Goal: Task Accomplishment & Management: Complete application form

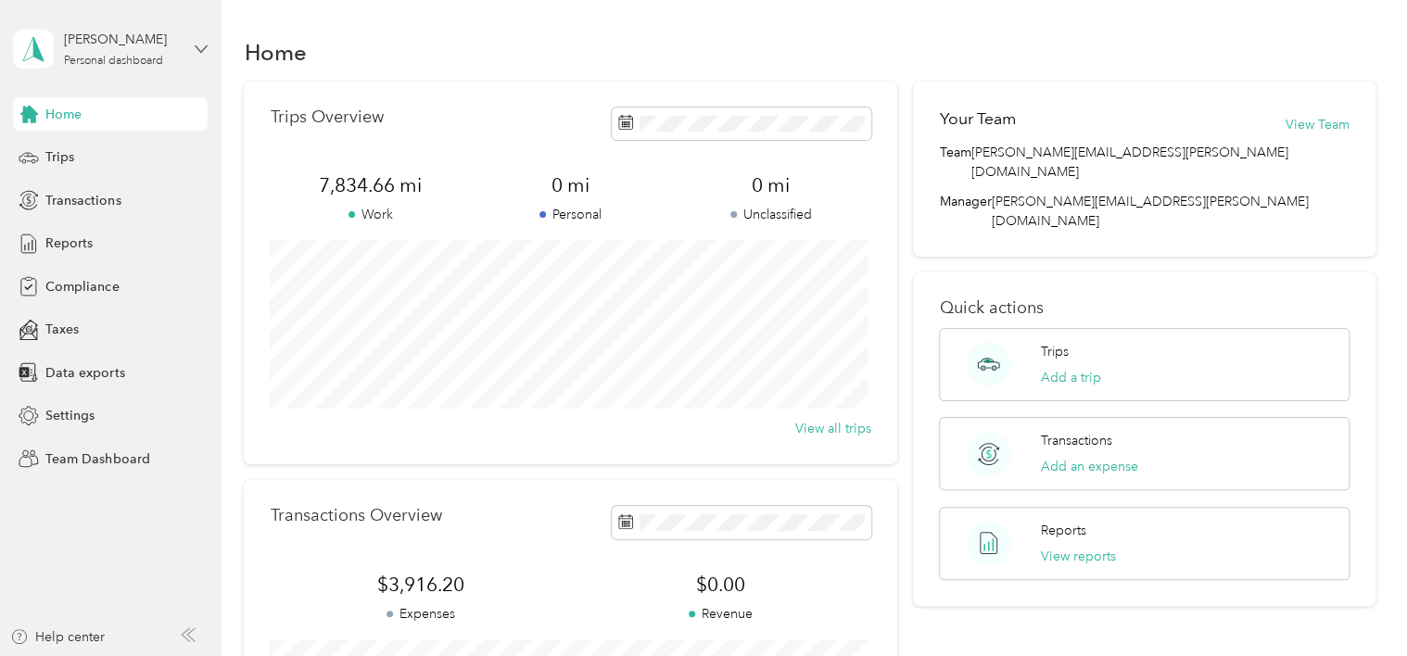
click at [195, 48] on div "[PERSON_NAME] Personal dashboard" at bounding box center [110, 49] width 195 height 65
click at [126, 149] on div "Team dashboard" at bounding box center [79, 146] width 99 height 19
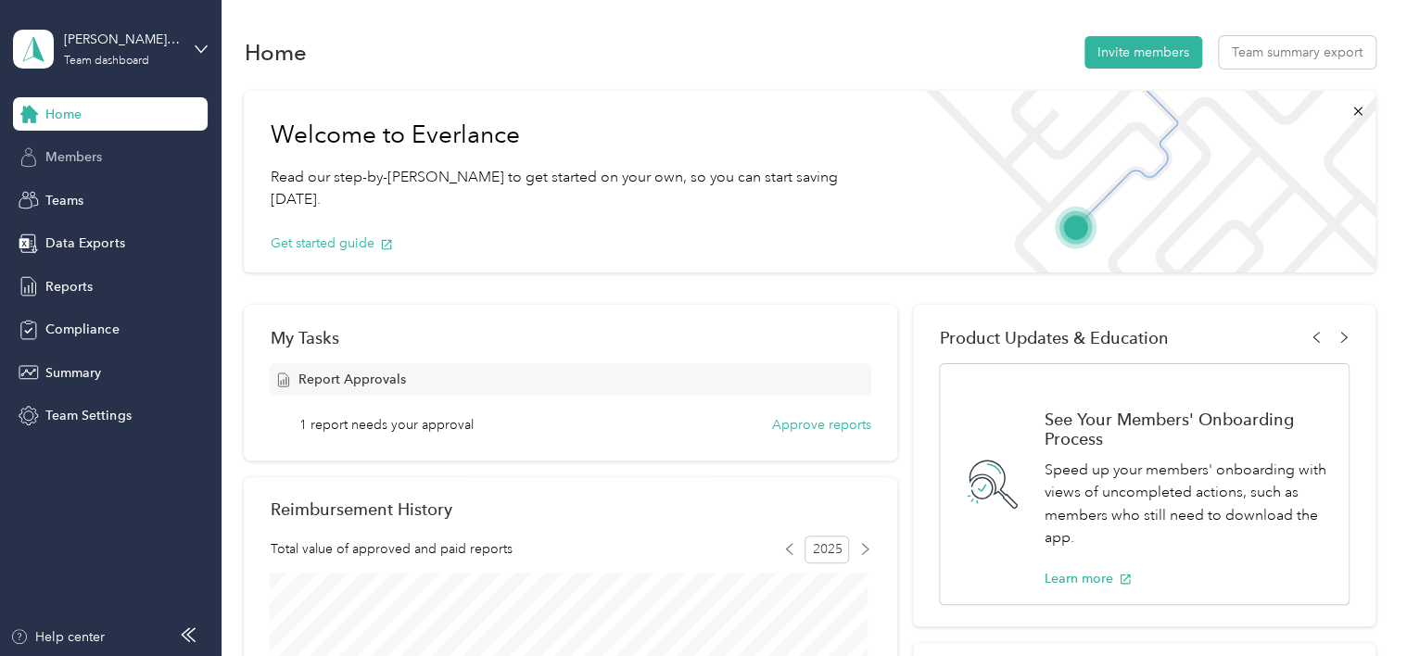
click at [88, 159] on span "Members" at bounding box center [73, 156] width 57 height 19
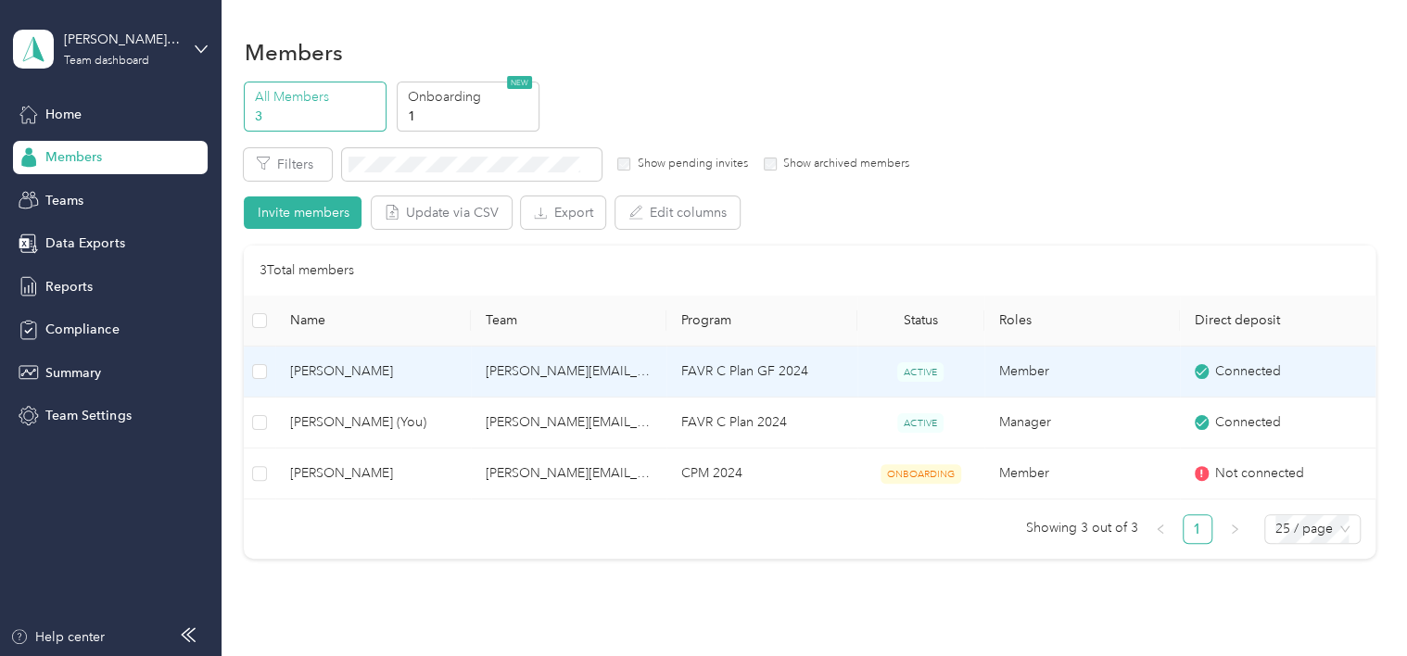
click at [582, 374] on td "[PERSON_NAME][EMAIL_ADDRESS][PERSON_NAME][DOMAIN_NAME]" at bounding box center [569, 372] width 196 height 51
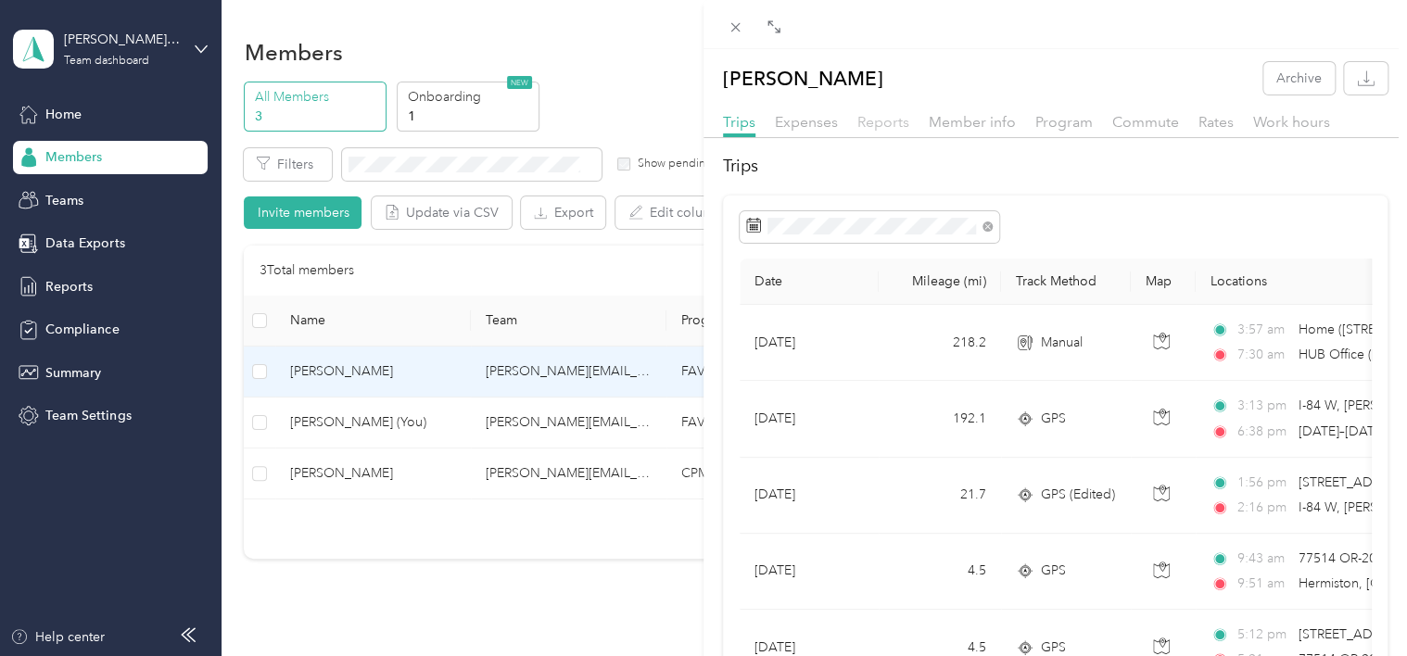
click at [868, 113] on span "Reports" at bounding box center [884, 122] width 52 height 18
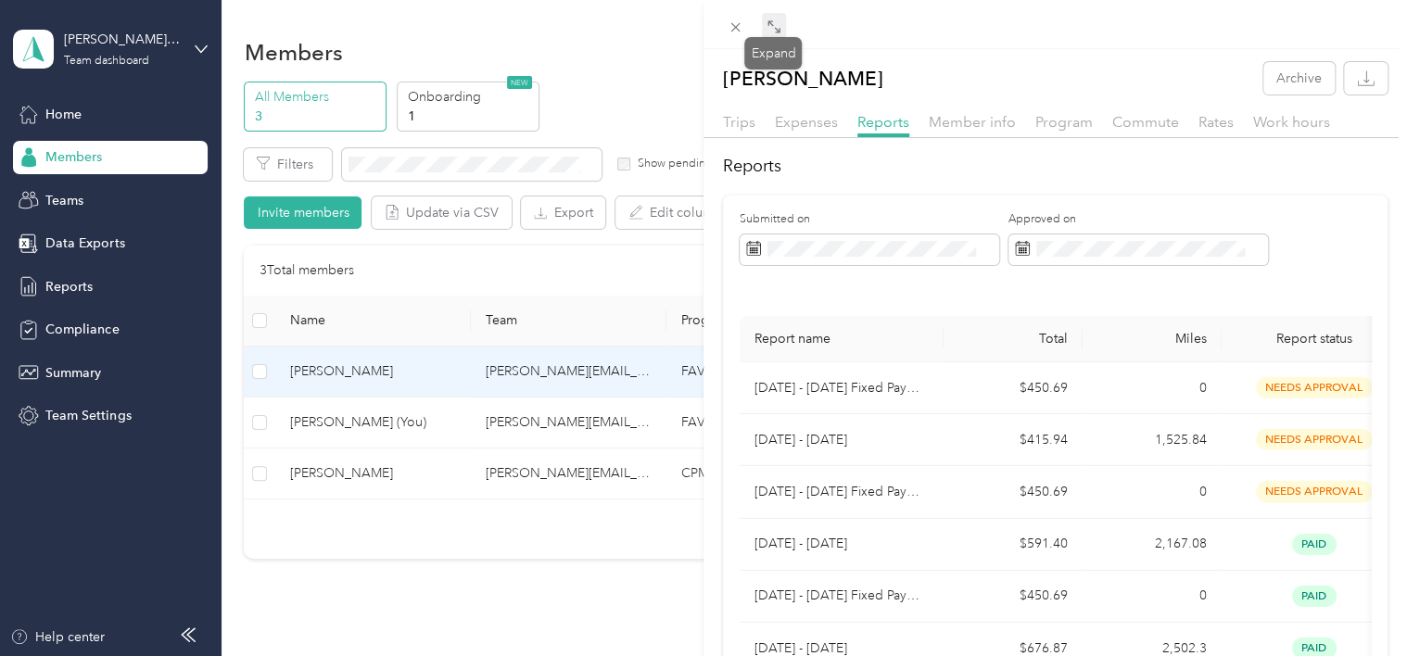
click at [775, 27] on icon at bounding box center [774, 26] width 15 height 15
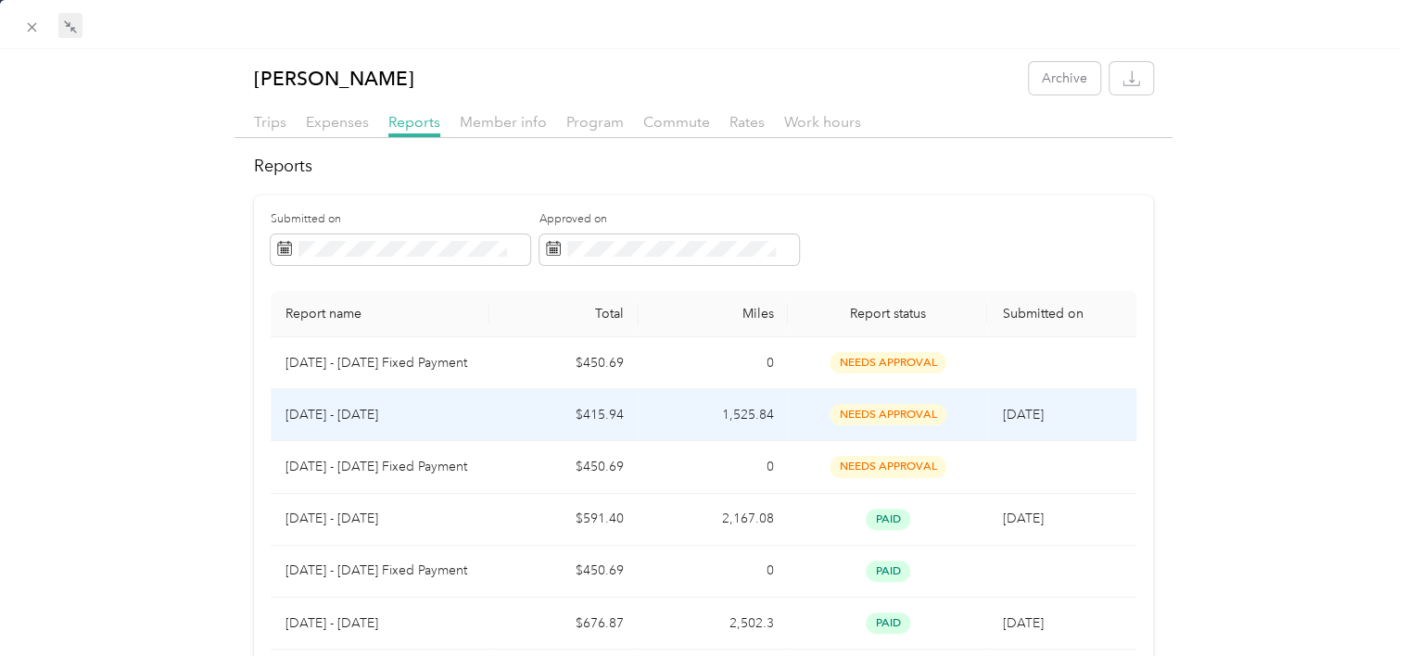
click at [766, 415] on td "1,525.84" at bounding box center [713, 415] width 149 height 52
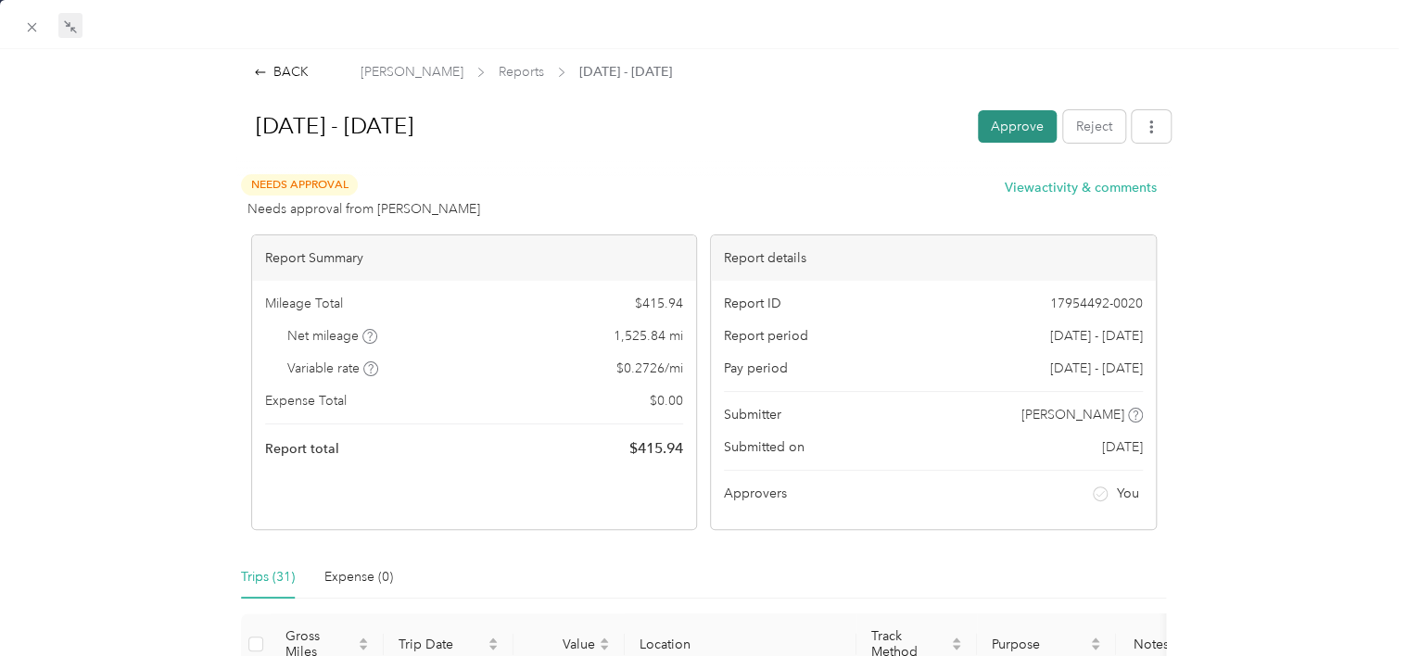
click at [978, 126] on button "Approve" at bounding box center [1017, 126] width 79 height 32
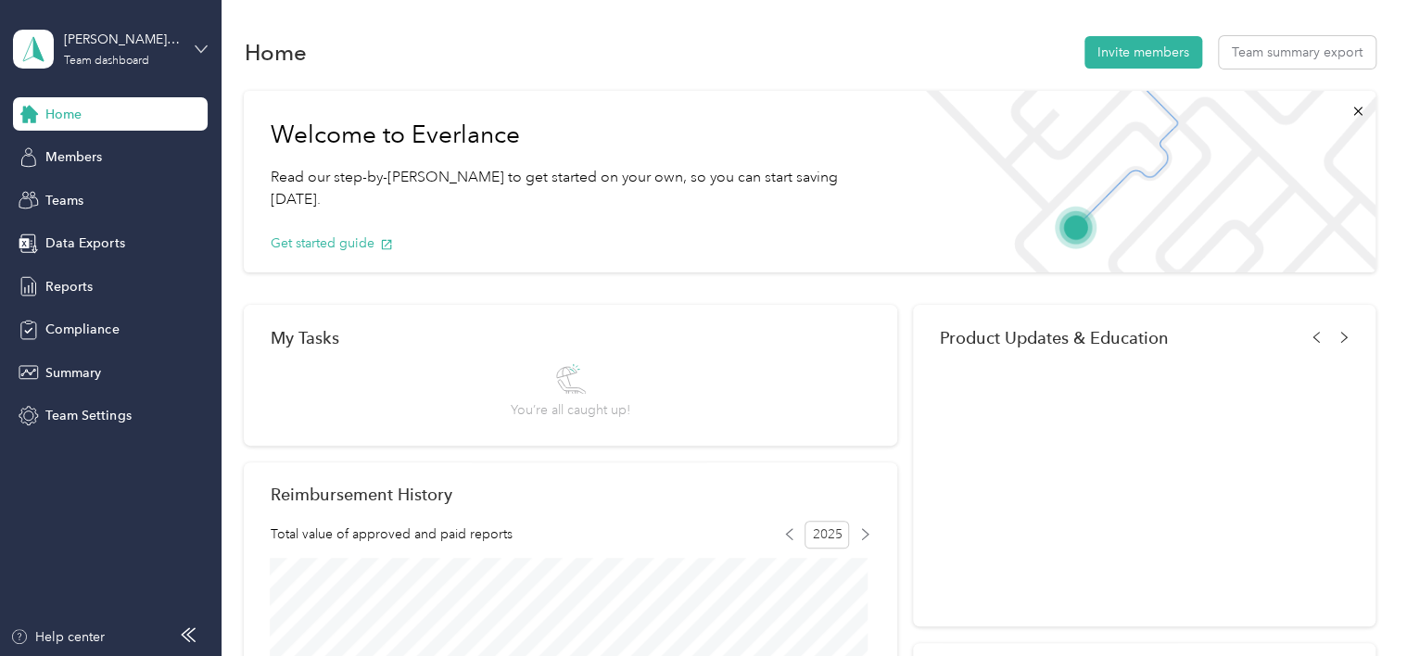
click at [197, 47] on icon at bounding box center [201, 48] width 11 height 6
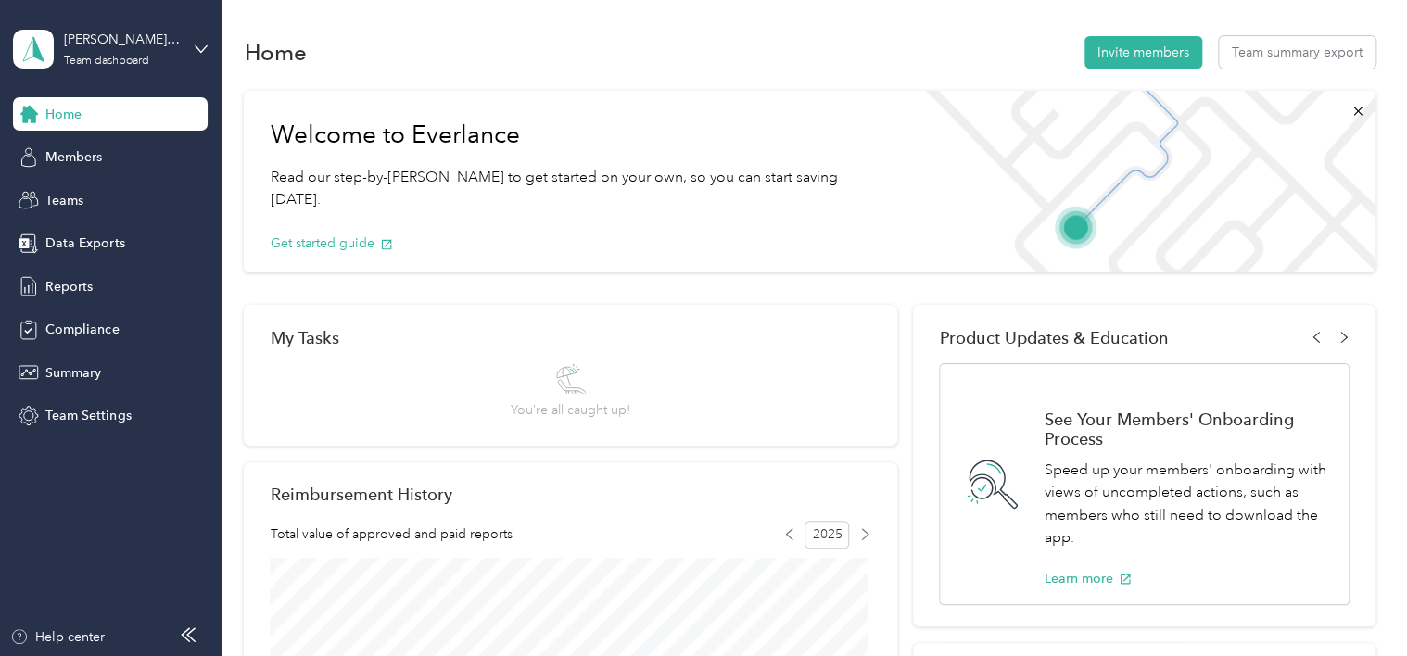
click at [110, 196] on div "Personal dashboard" at bounding box center [88, 190] width 117 height 19
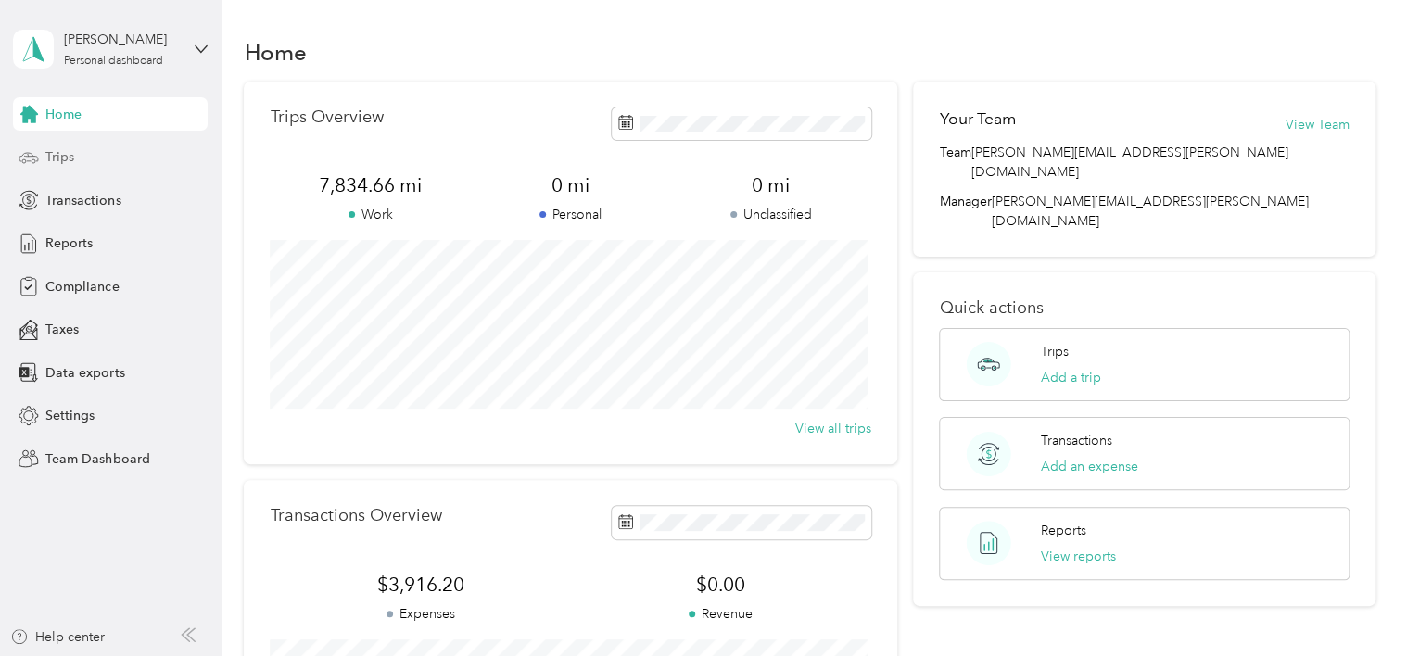
click at [82, 156] on div "Trips" at bounding box center [110, 157] width 195 height 33
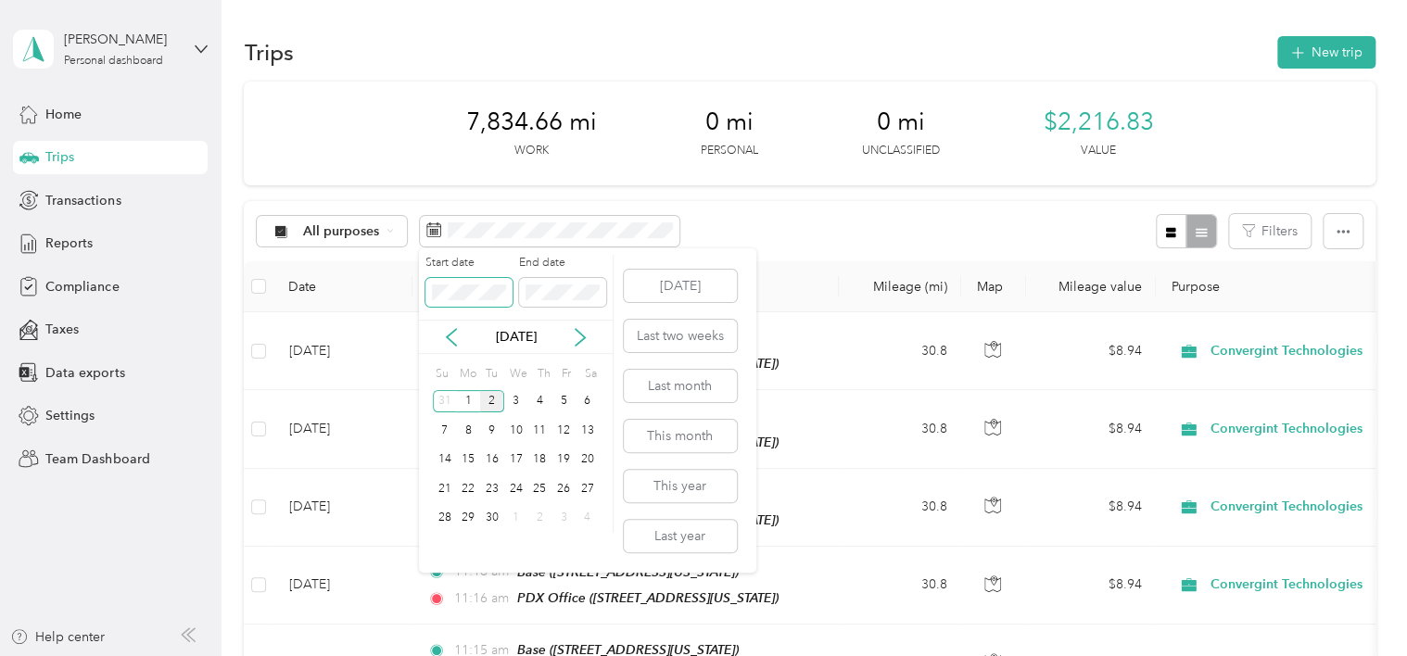
click at [419, 296] on div "Start date End date" at bounding box center [516, 287] width 194 height 65
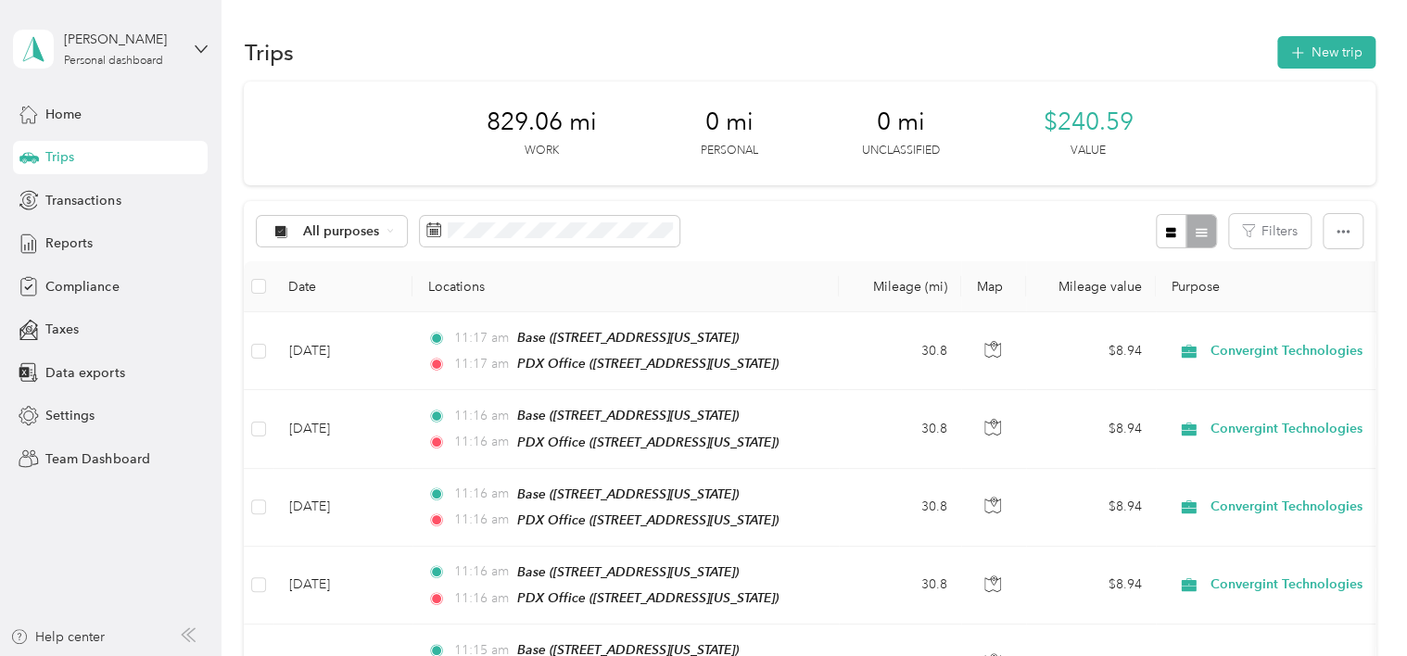
click at [1315, 57] on button "New trip" at bounding box center [1326, 52] width 98 height 32
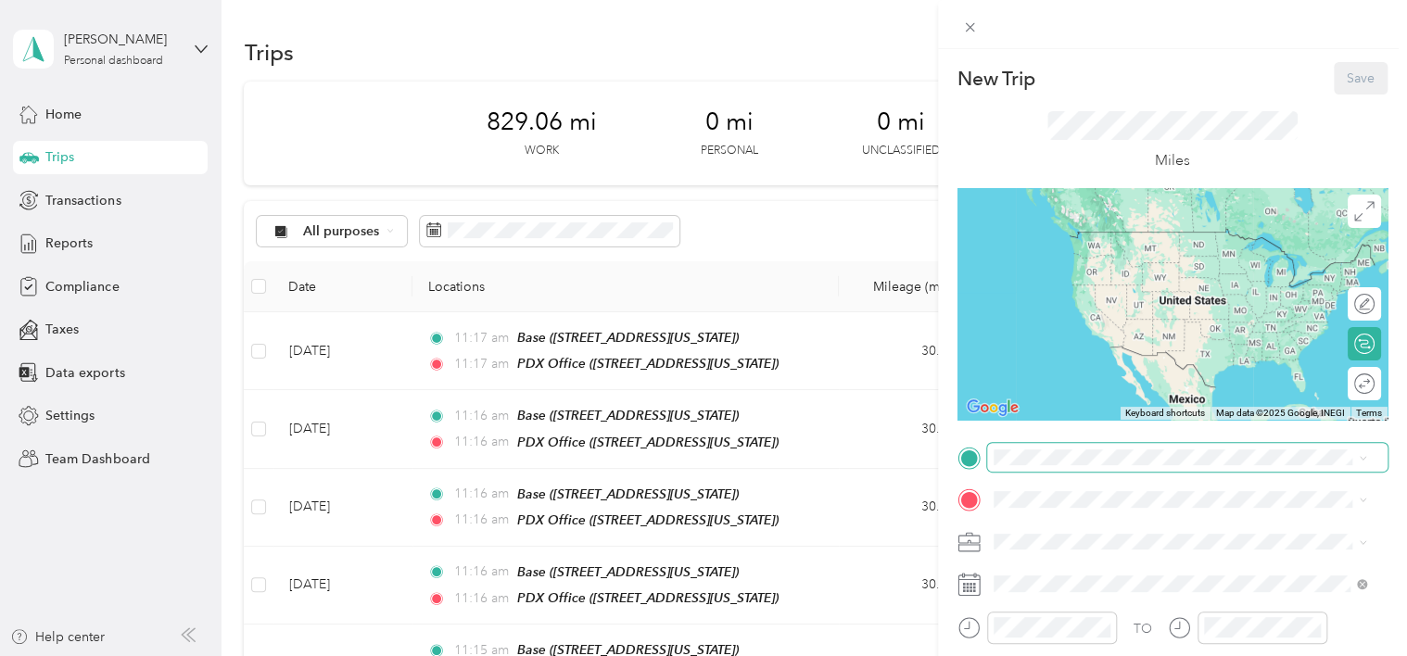
click at [1052, 447] on span at bounding box center [1187, 458] width 400 height 30
click at [975, 136] on div "Miles" at bounding box center [1173, 142] width 430 height 94
click at [1082, 260] on span "[STREET_ADDRESS][US_STATE]" at bounding box center [1120, 259] width 185 height 16
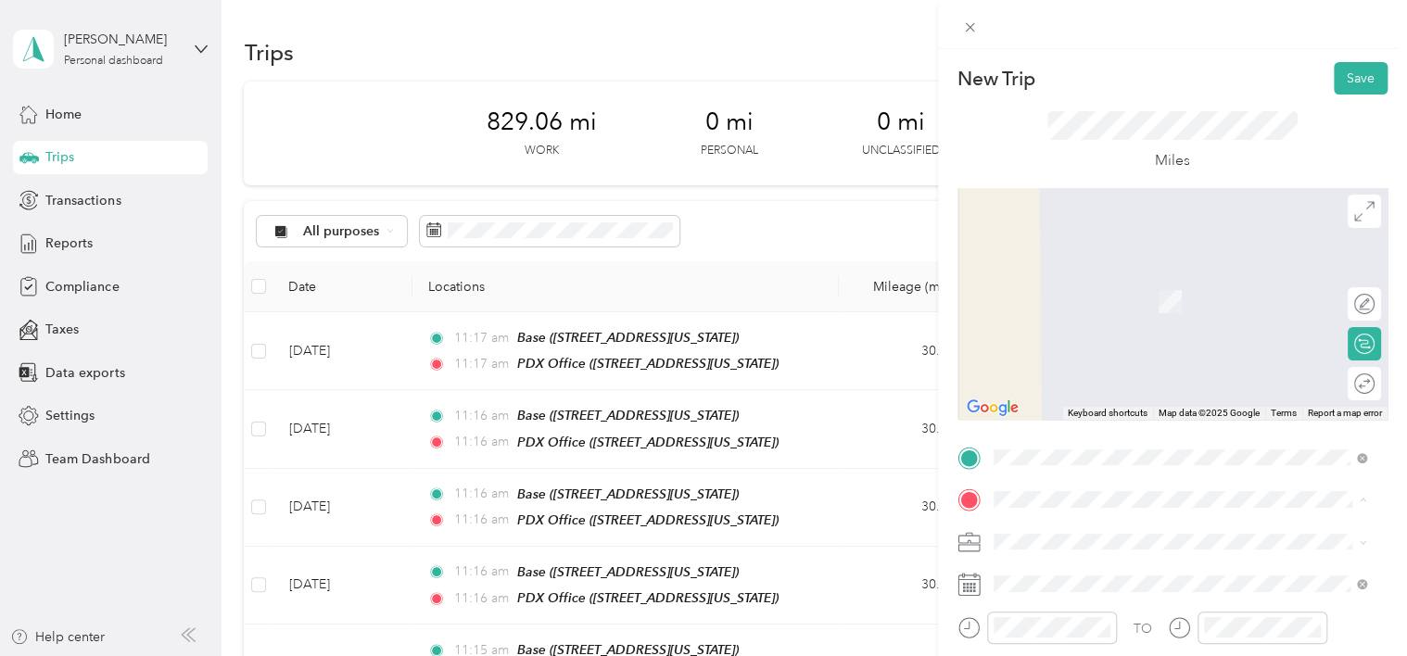
click at [1068, 426] on span "[STREET_ADDRESS][US_STATE]" at bounding box center [1120, 419] width 185 height 16
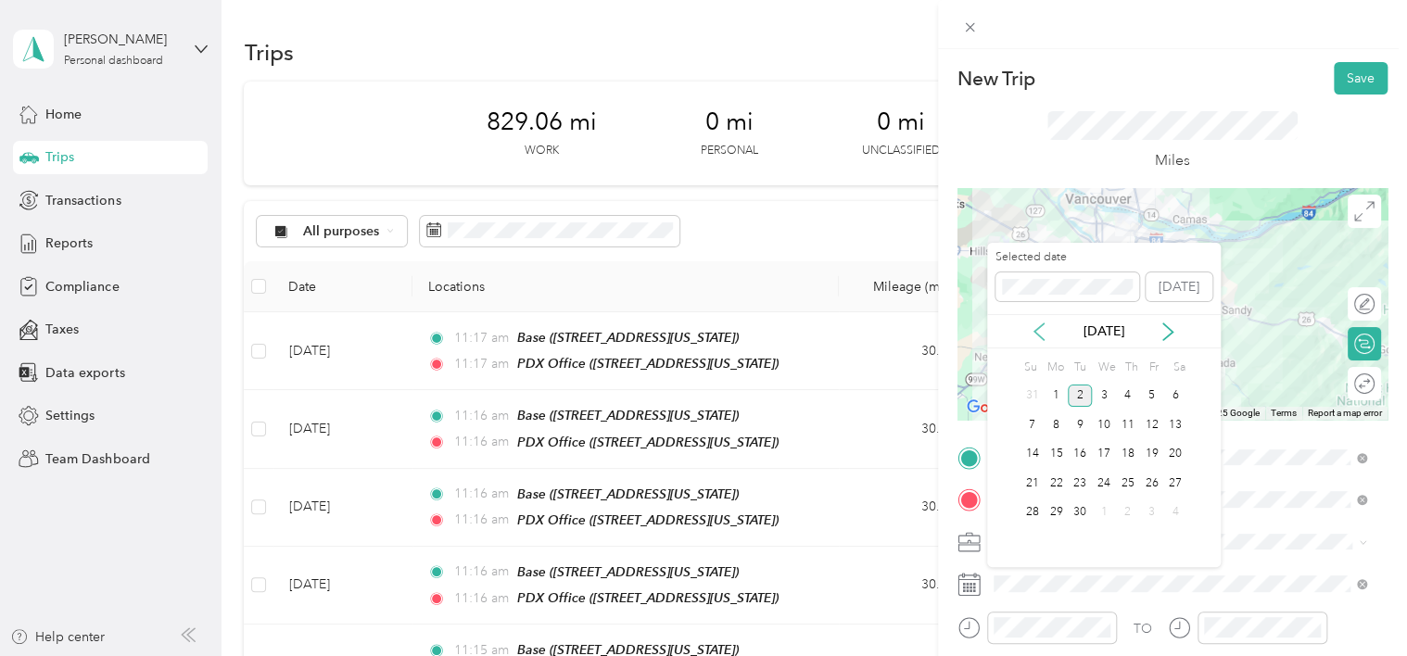
click at [1045, 329] on icon at bounding box center [1039, 332] width 19 height 19
click at [1150, 506] on div "29" at bounding box center [1151, 513] width 24 height 23
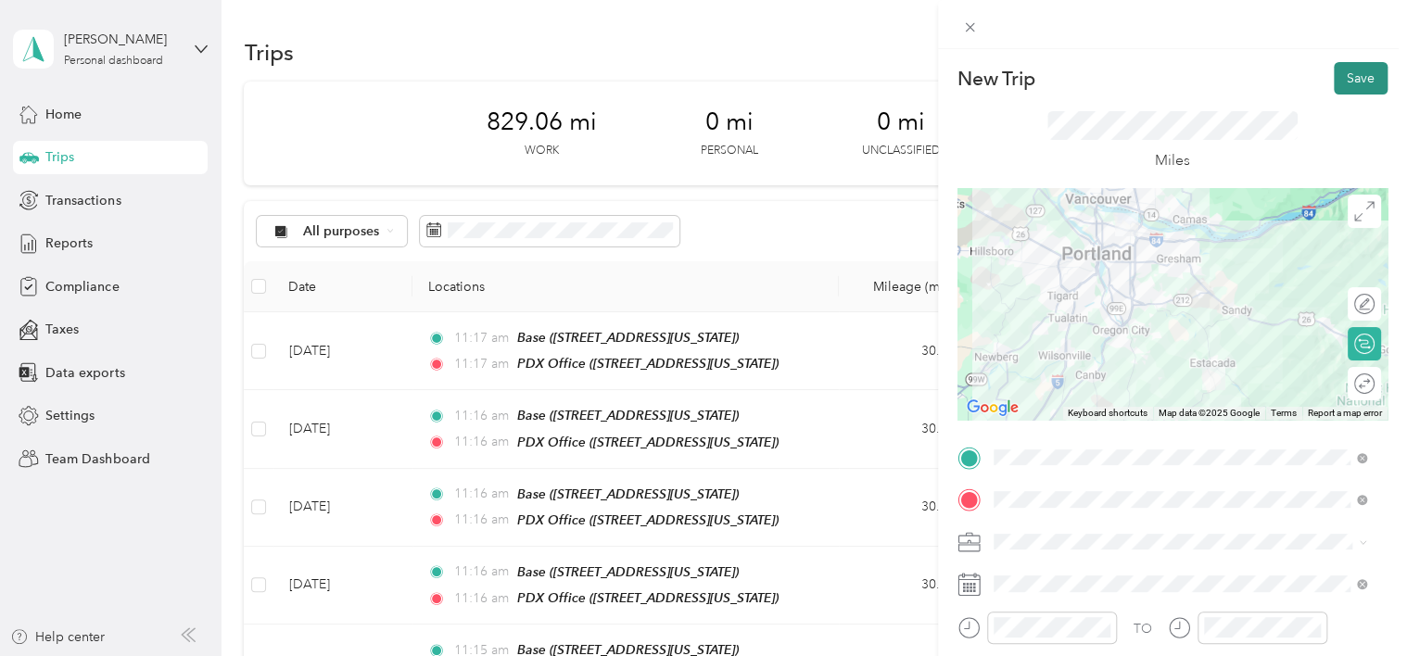
click at [1335, 79] on button "Save" at bounding box center [1361, 78] width 54 height 32
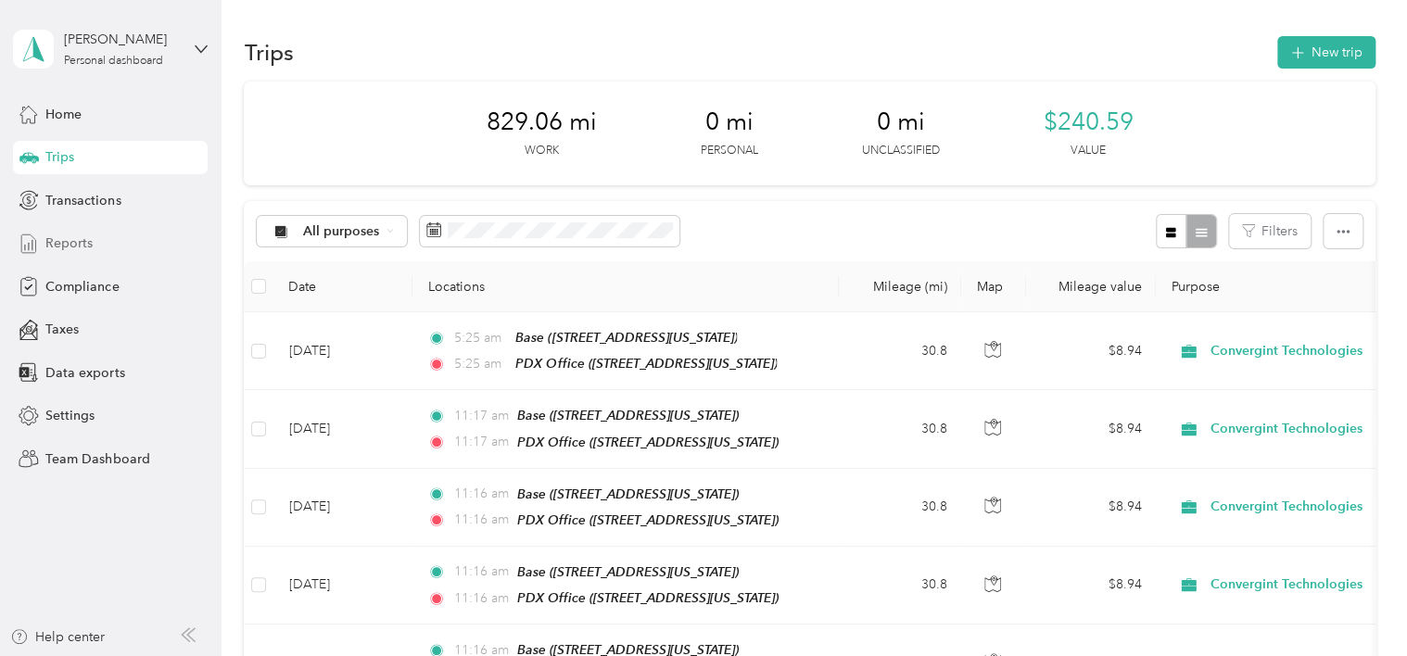
click at [80, 241] on span "Reports" at bounding box center [68, 243] width 47 height 19
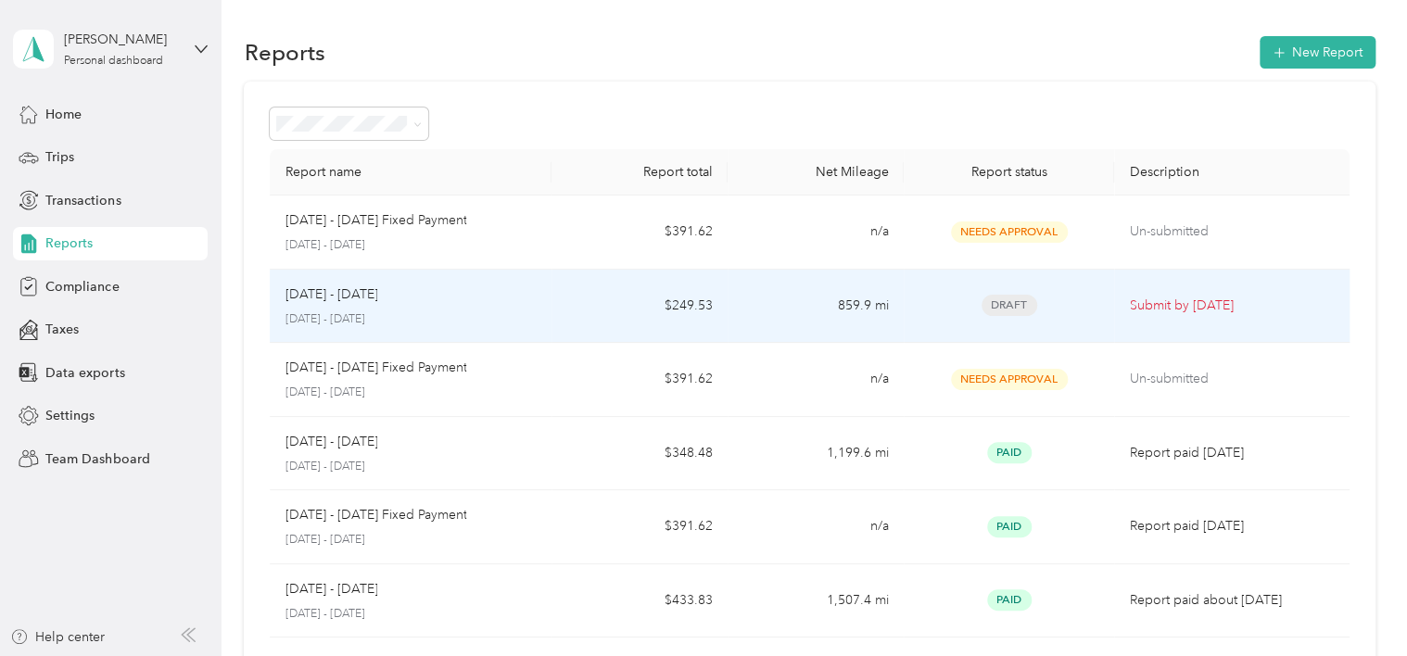
click at [771, 311] on td "859.9 mi" at bounding box center [816, 307] width 176 height 74
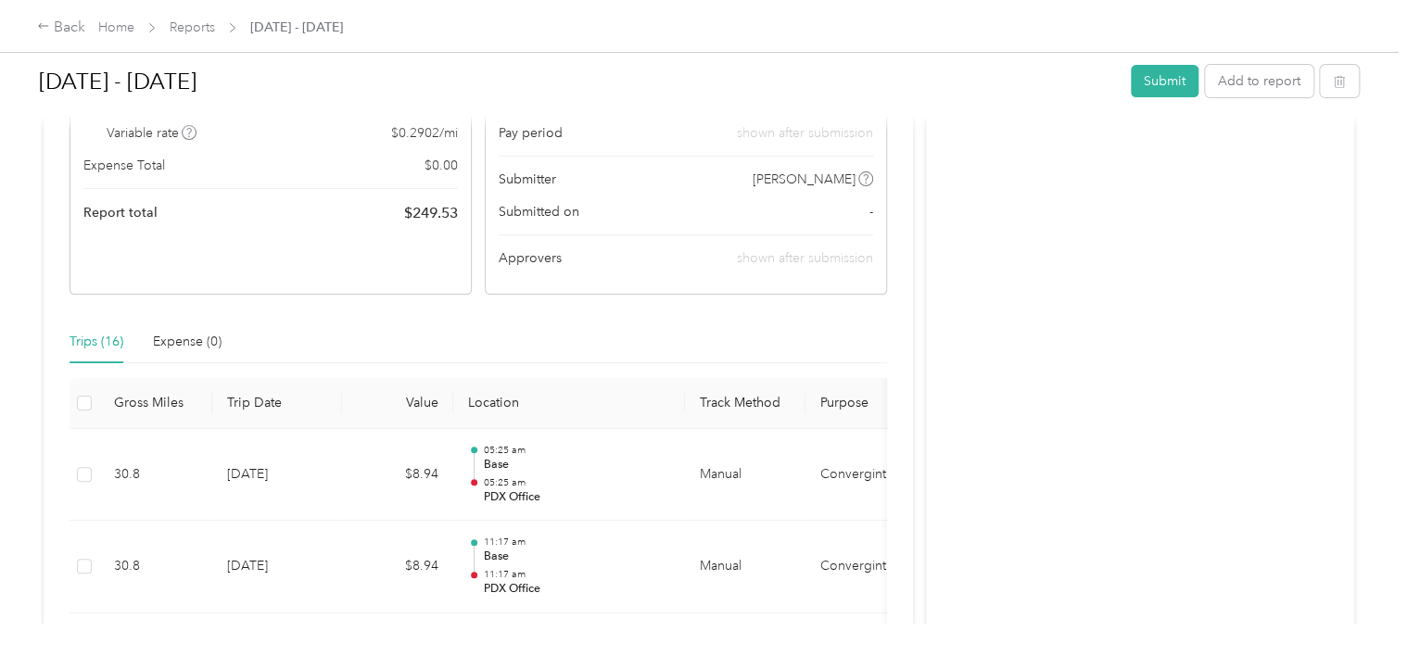
scroll to position [278, 0]
click at [1148, 83] on button "Submit" at bounding box center [1165, 81] width 68 height 32
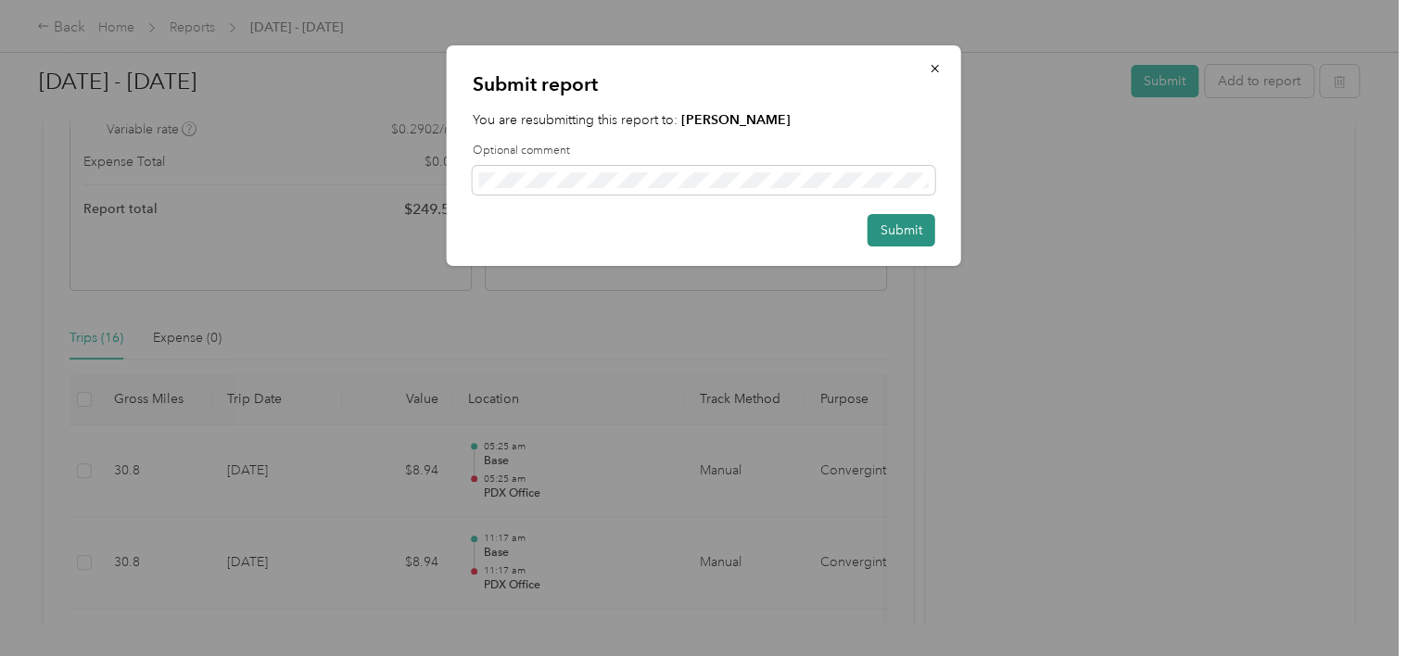
click at [898, 227] on button "Submit" at bounding box center [902, 230] width 68 height 32
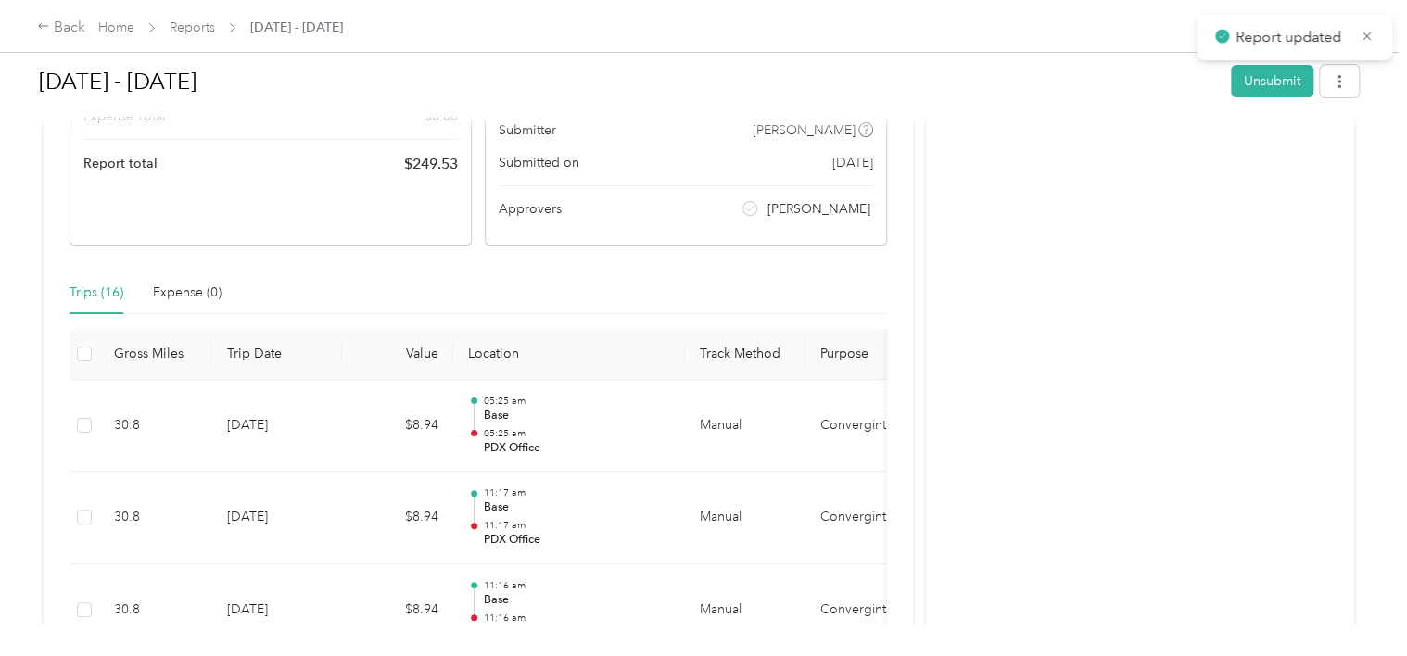
scroll to position [233, 0]
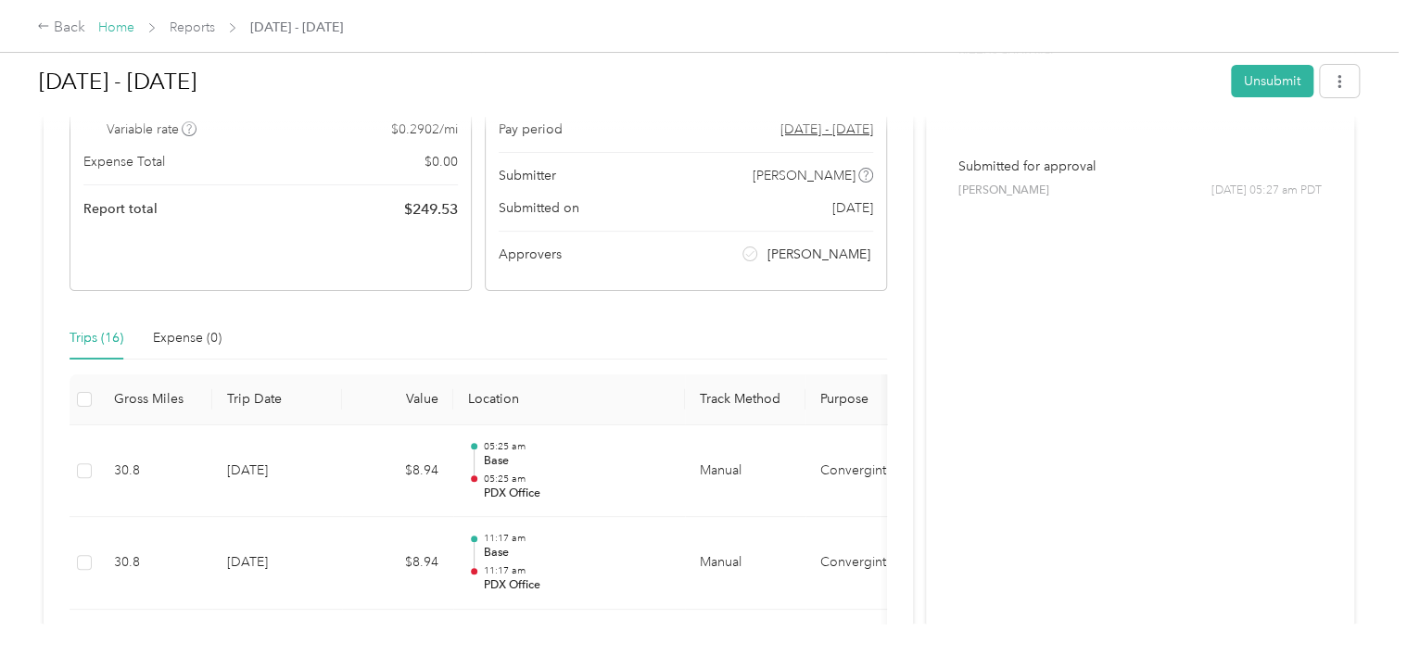
click at [108, 21] on link "Home" at bounding box center [116, 27] width 36 height 16
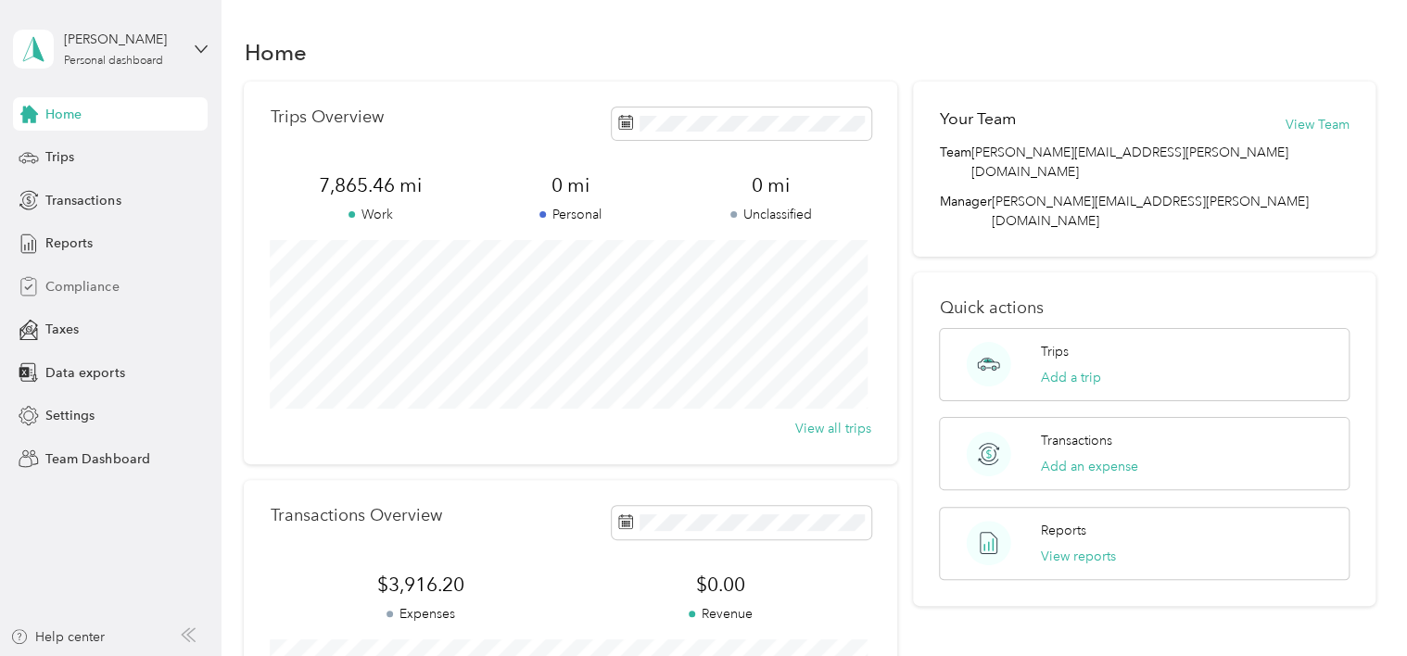
click at [96, 282] on span "Compliance" at bounding box center [81, 286] width 73 height 19
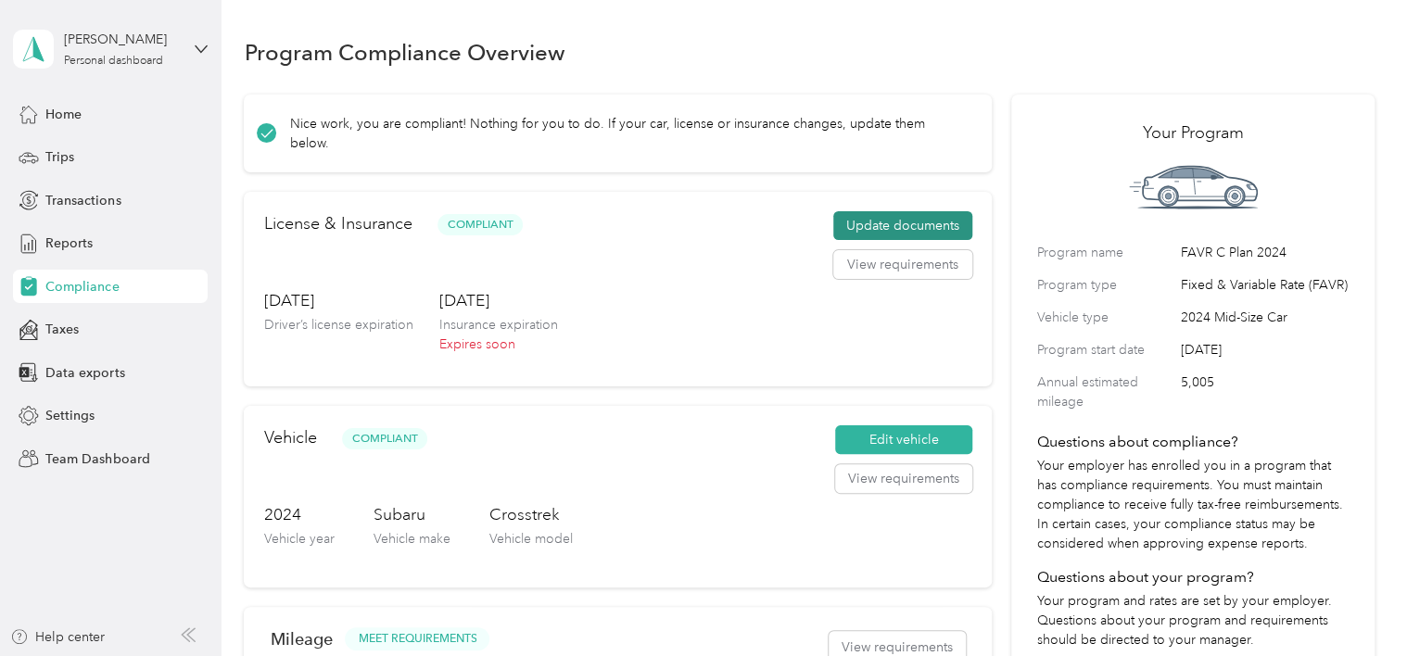
click at [852, 214] on button "Update documents" at bounding box center [902, 226] width 139 height 30
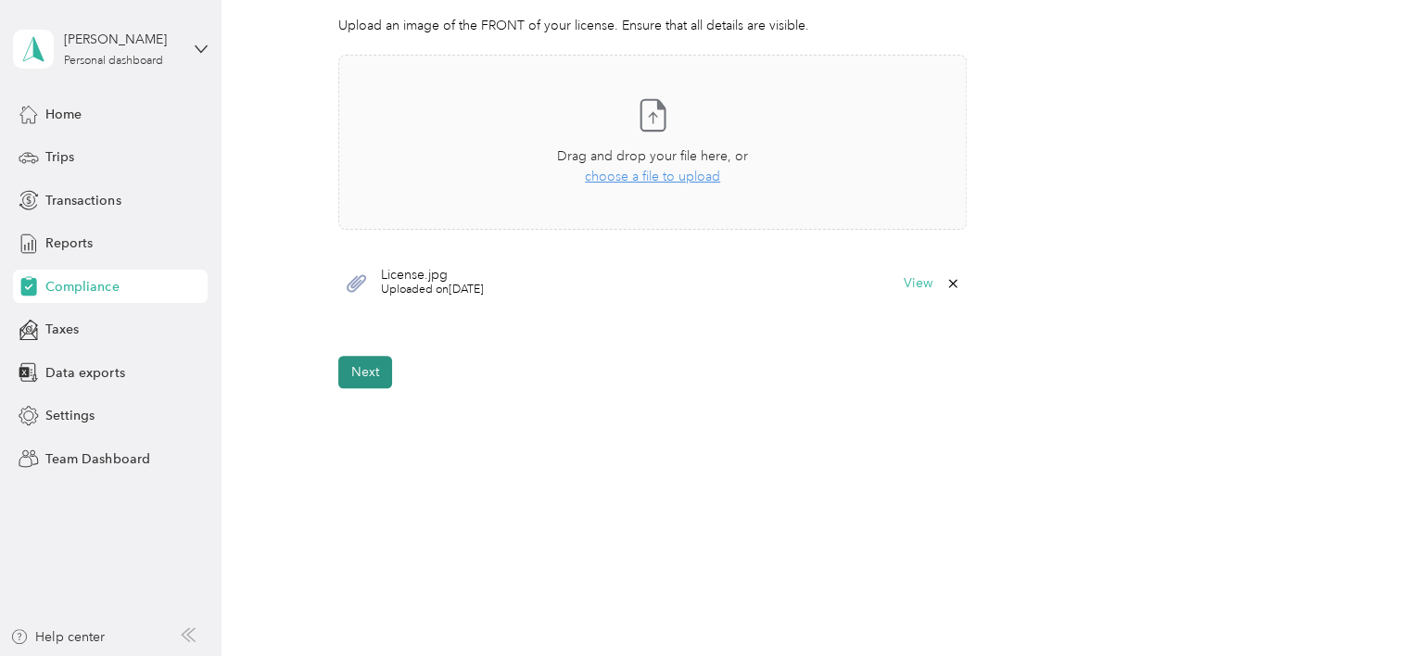
click at [379, 379] on button "Next" at bounding box center [365, 372] width 54 height 32
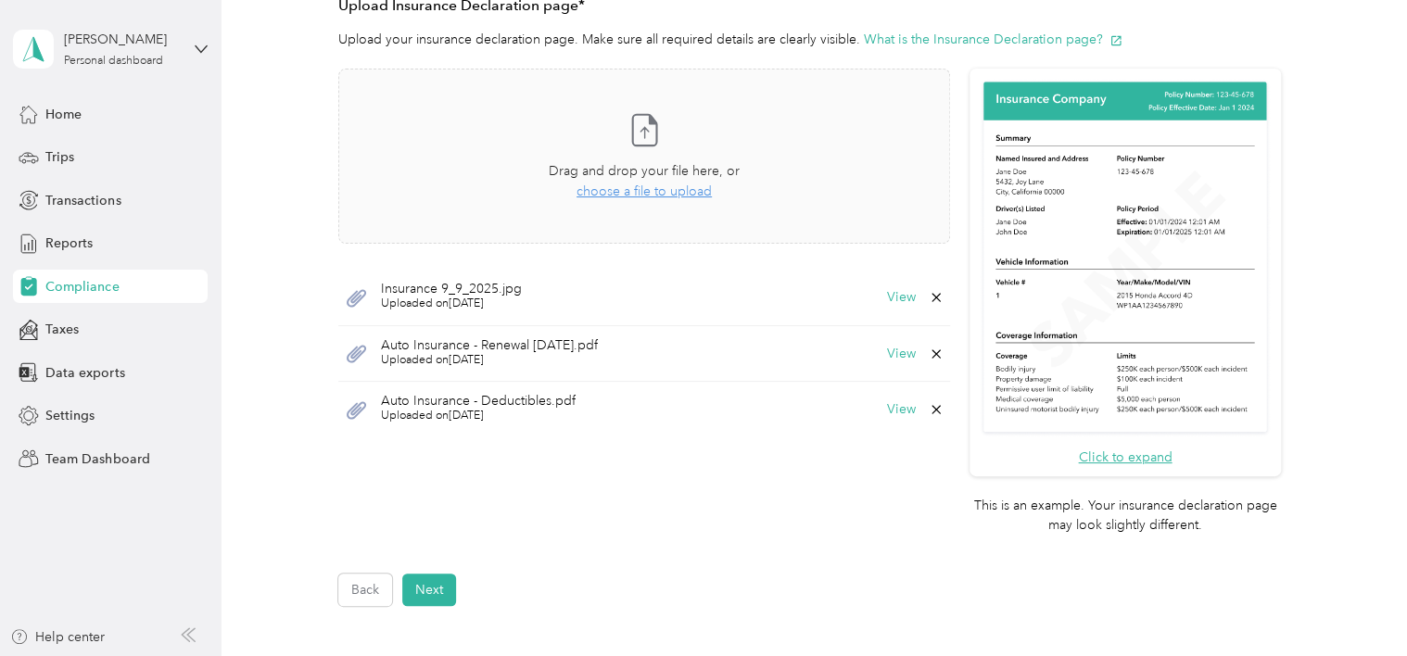
scroll to position [530, 0]
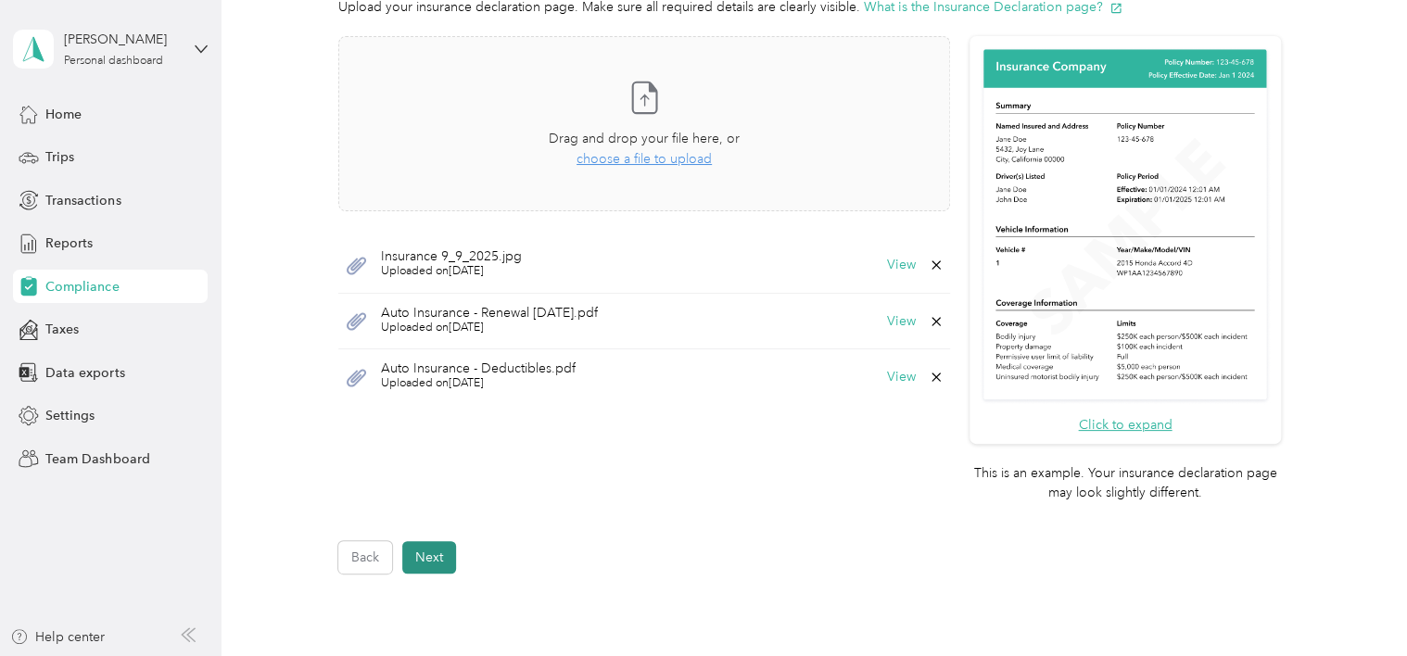
click at [449, 562] on button "Next" at bounding box center [429, 557] width 54 height 32
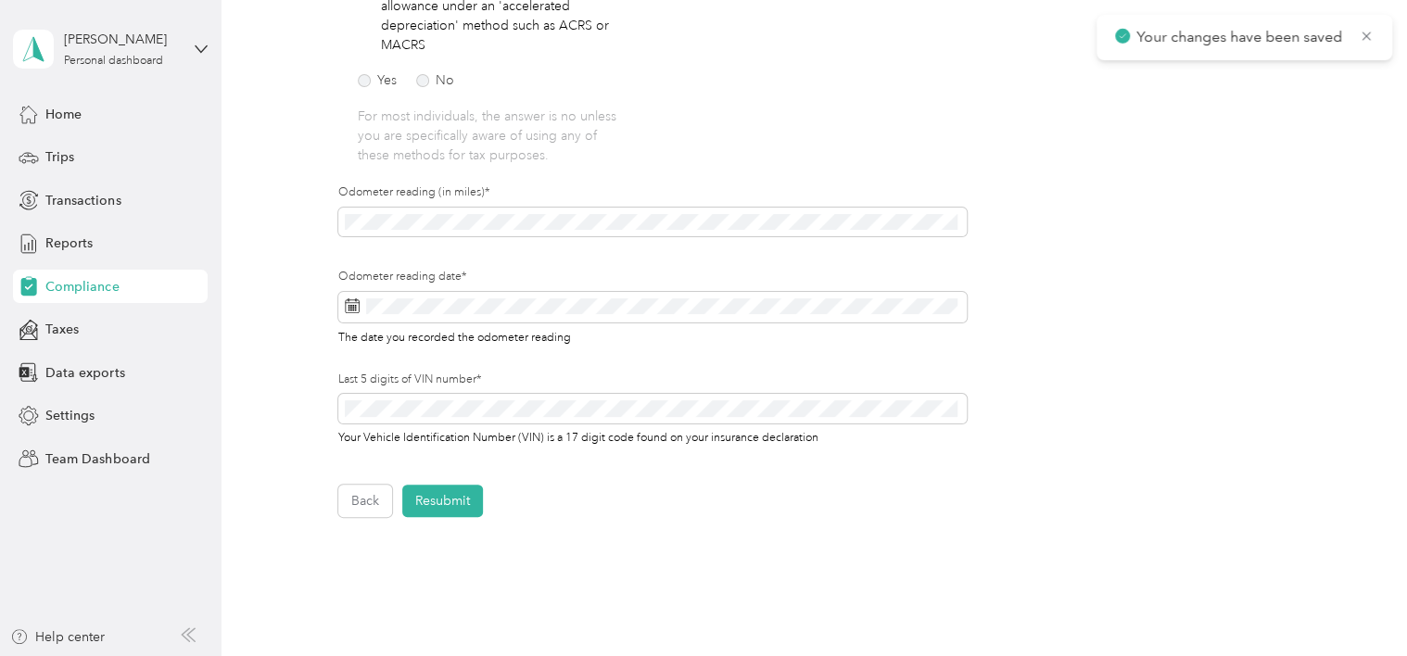
scroll to position [486, 0]
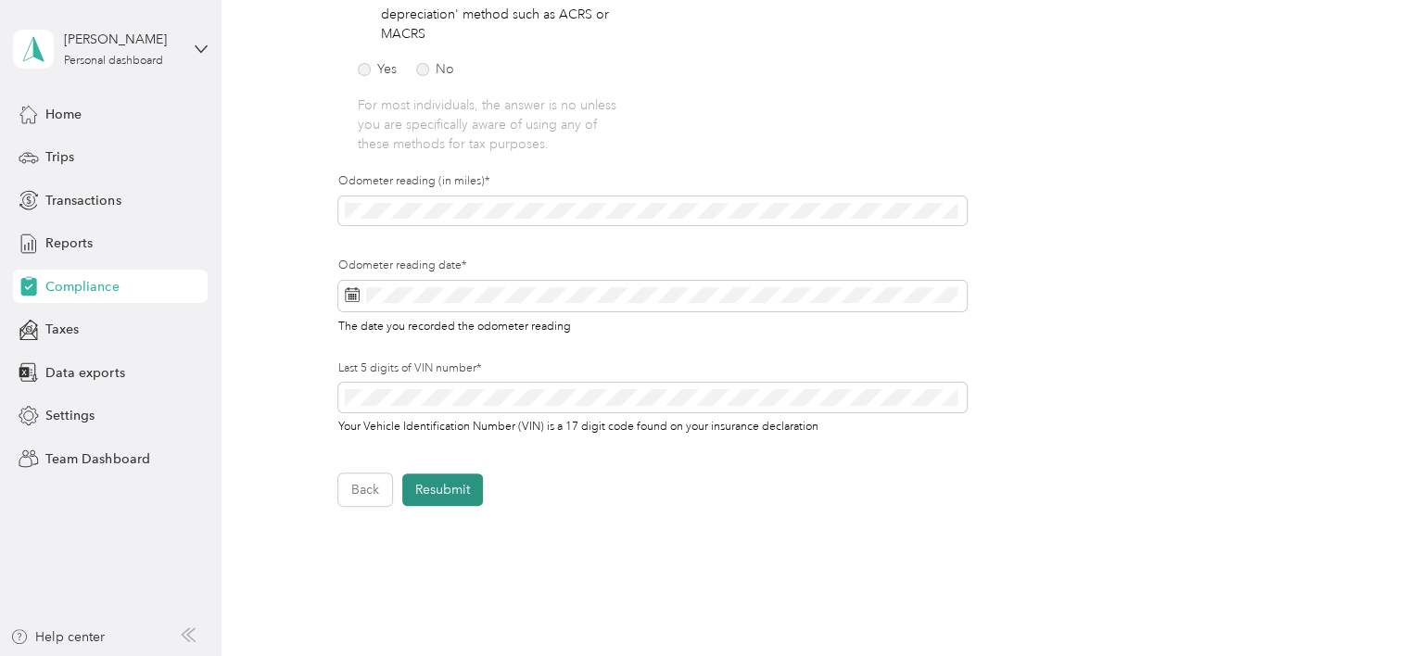
click at [464, 493] on button "Resubmit" at bounding box center [442, 490] width 81 height 32
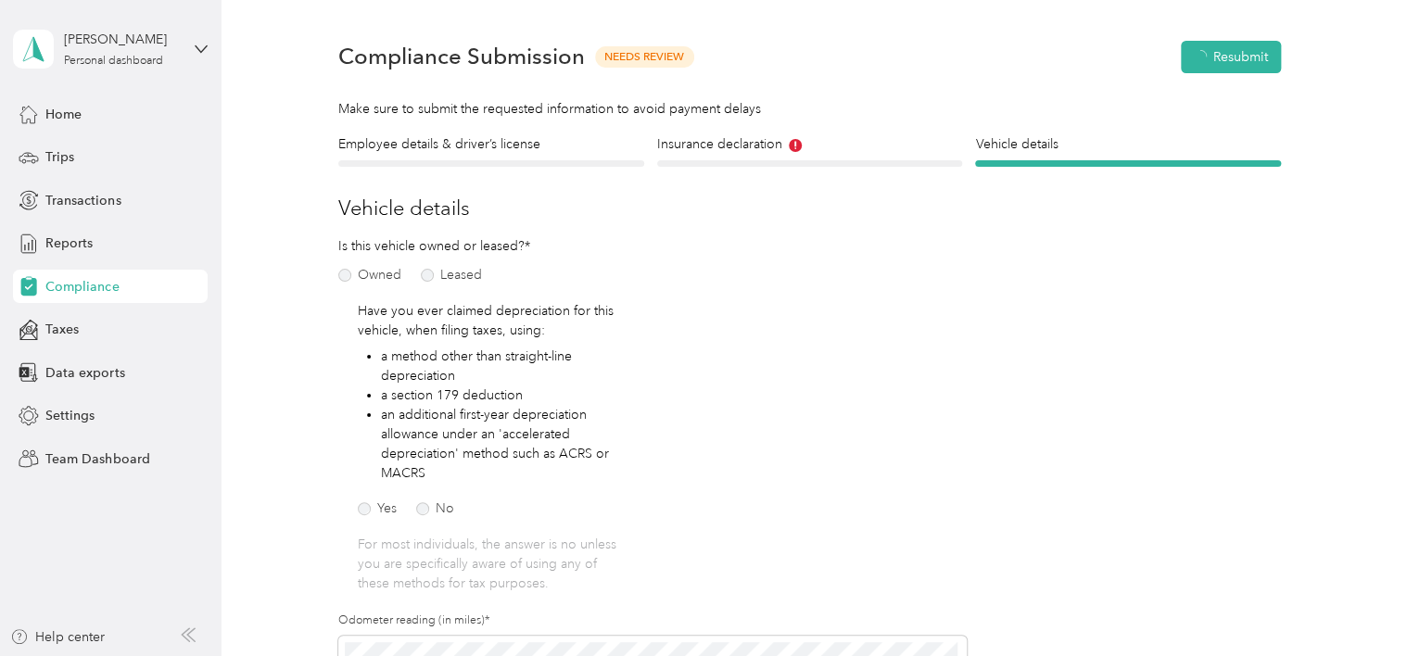
scroll to position [22, 0]
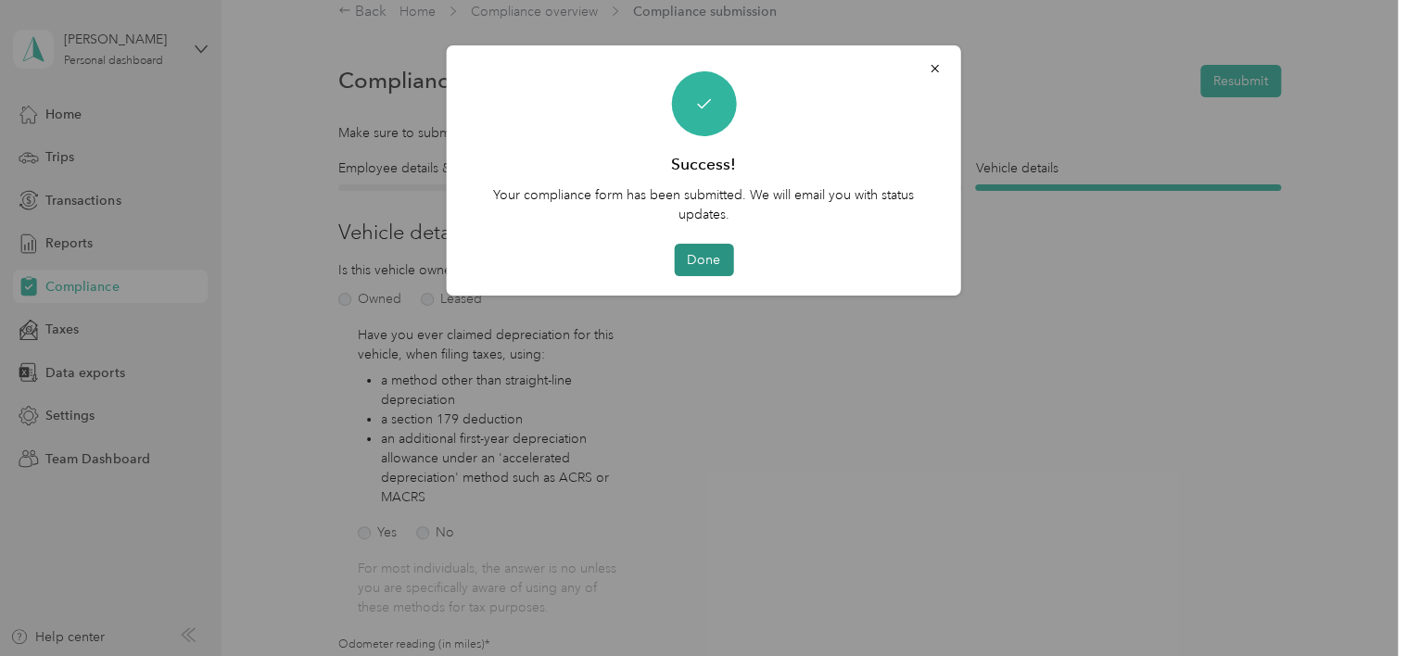
click at [718, 264] on button "Done" at bounding box center [703, 260] width 59 height 32
